Goal: Transaction & Acquisition: Purchase product/service

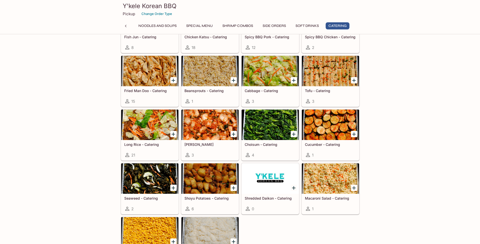
scroll to position [1138, 0]
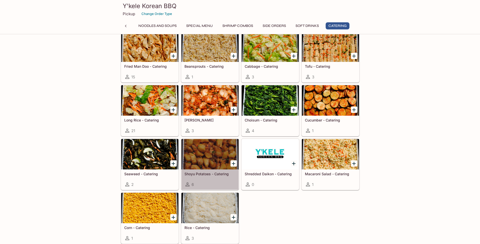
click at [207, 155] on div at bounding box center [210, 154] width 57 height 30
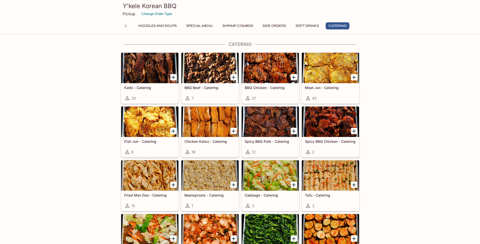
scroll to position [984, 0]
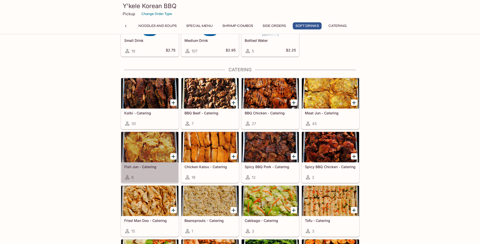
click at [151, 154] on div at bounding box center [149, 147] width 57 height 30
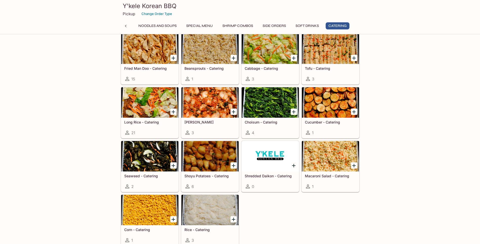
scroll to position [1086, 0]
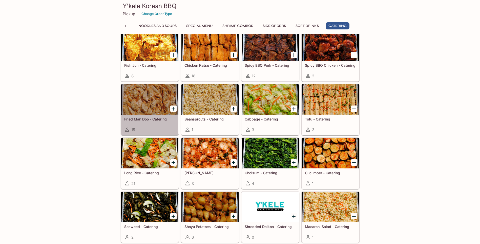
click at [139, 104] on div at bounding box center [149, 99] width 57 height 30
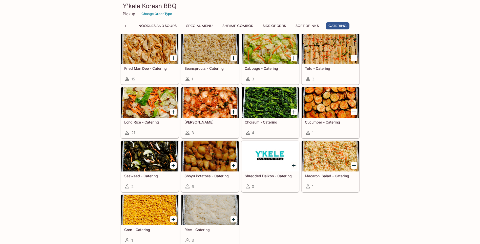
scroll to position [1138, 0]
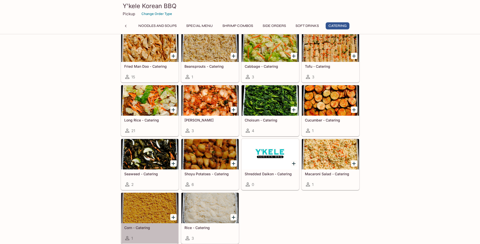
click at [143, 205] on div at bounding box center [149, 207] width 57 height 30
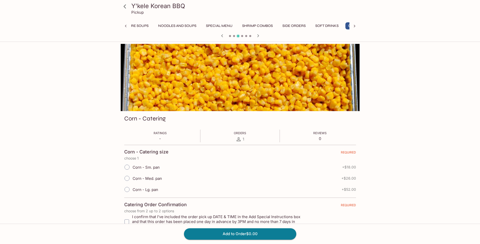
scroll to position [0, 125]
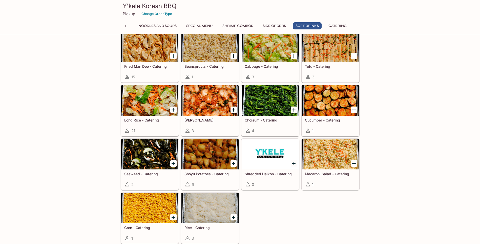
scroll to position [0, 125]
